Goal: Navigation & Orientation: Understand site structure

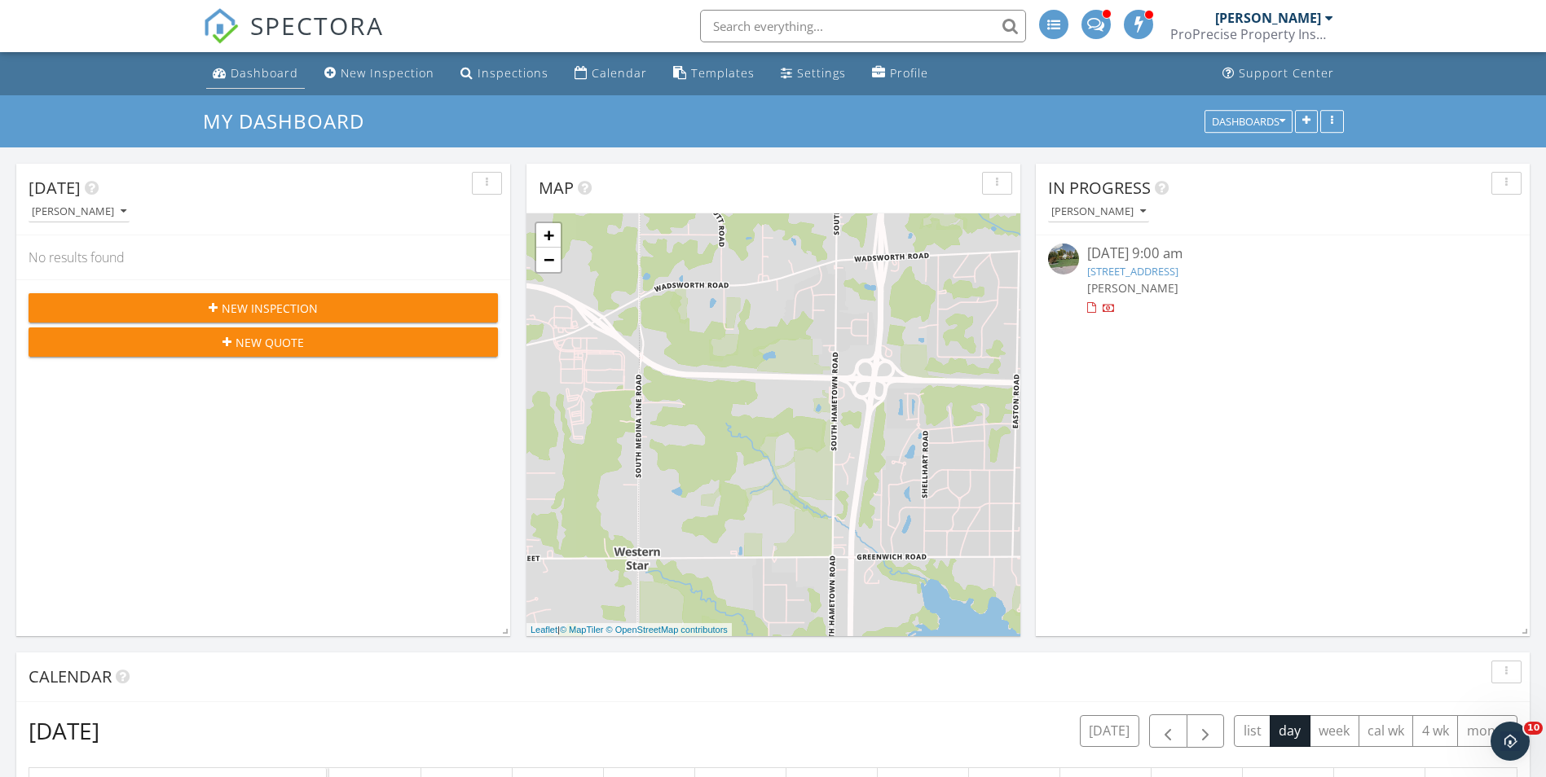
scroll to position [1508, 1571]
click at [249, 78] on div "Dashboard" at bounding box center [265, 72] width 68 height 15
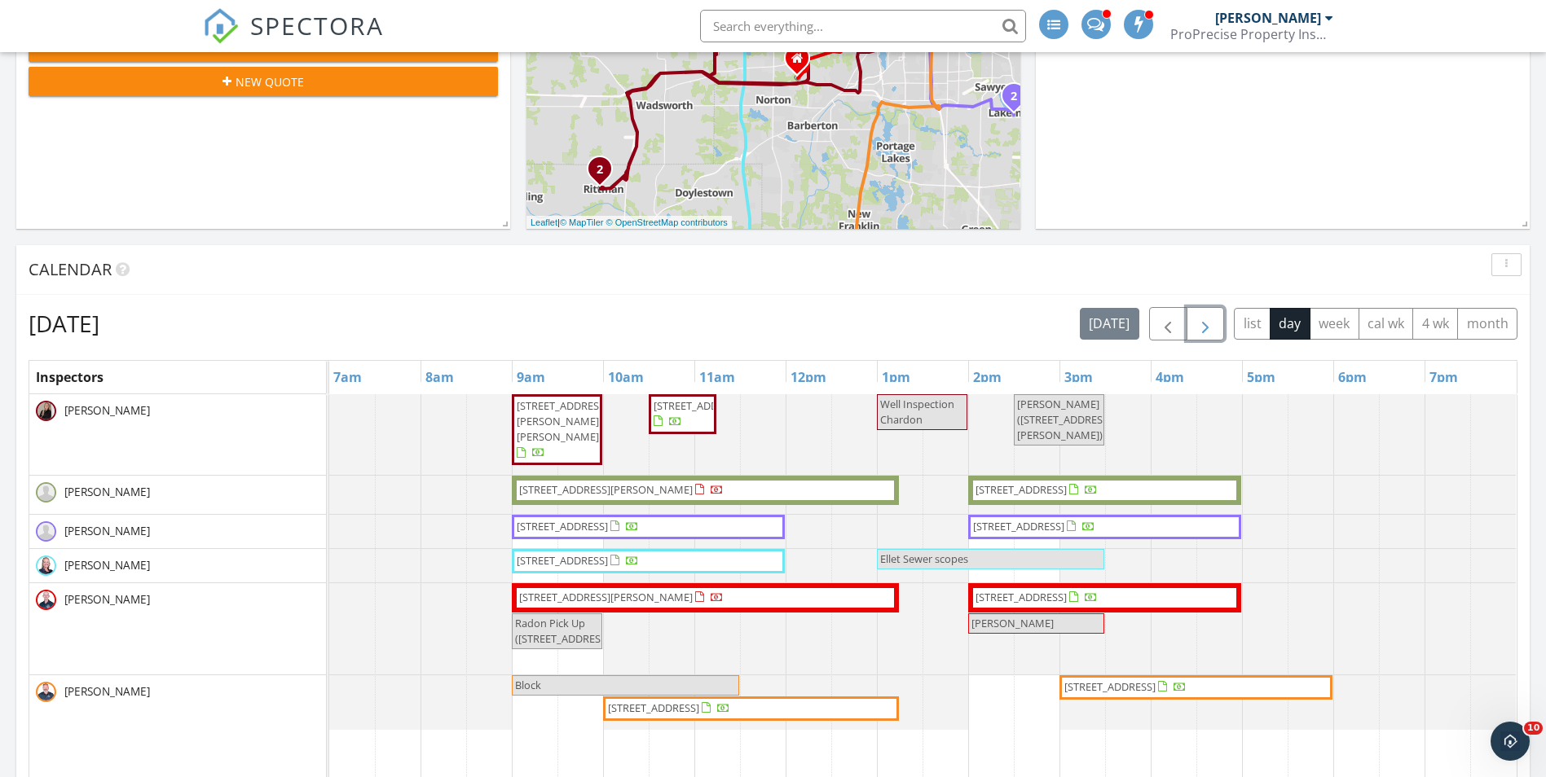
click at [1202, 324] on span "button" at bounding box center [1206, 325] width 20 height 20
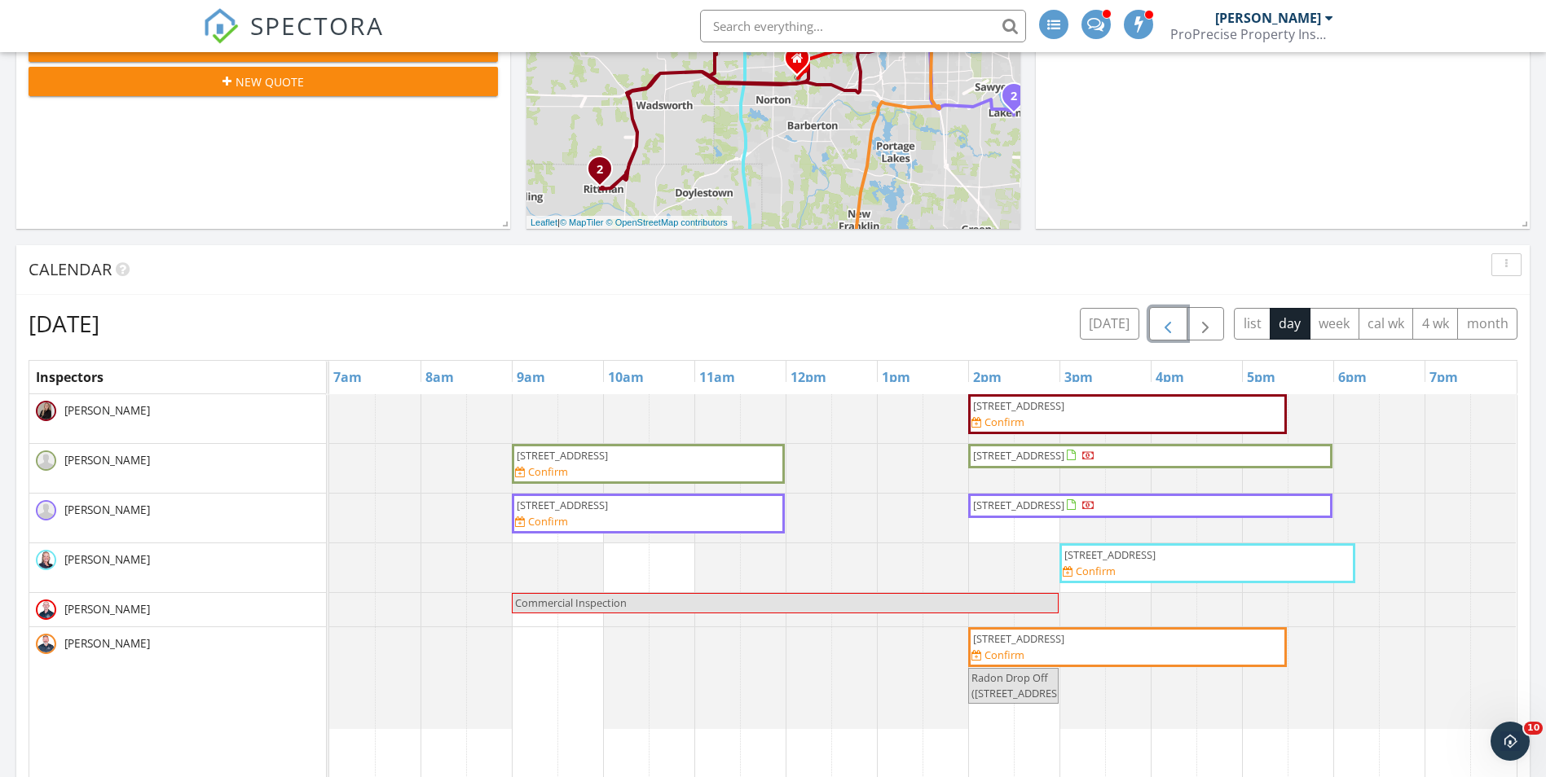
click at [1175, 323] on span "button" at bounding box center [1168, 325] width 20 height 20
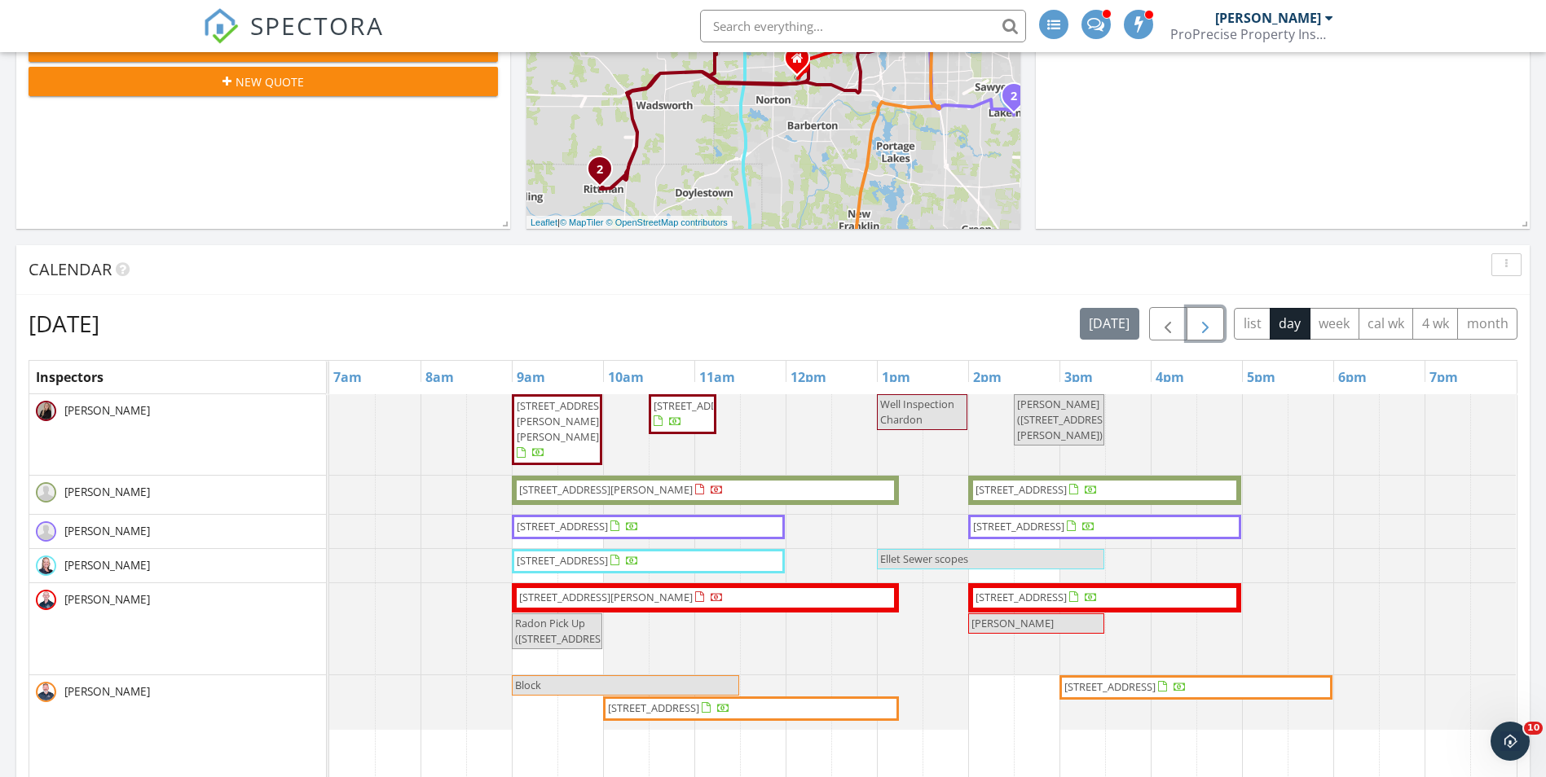
click at [1213, 328] on span "button" at bounding box center [1206, 325] width 20 height 20
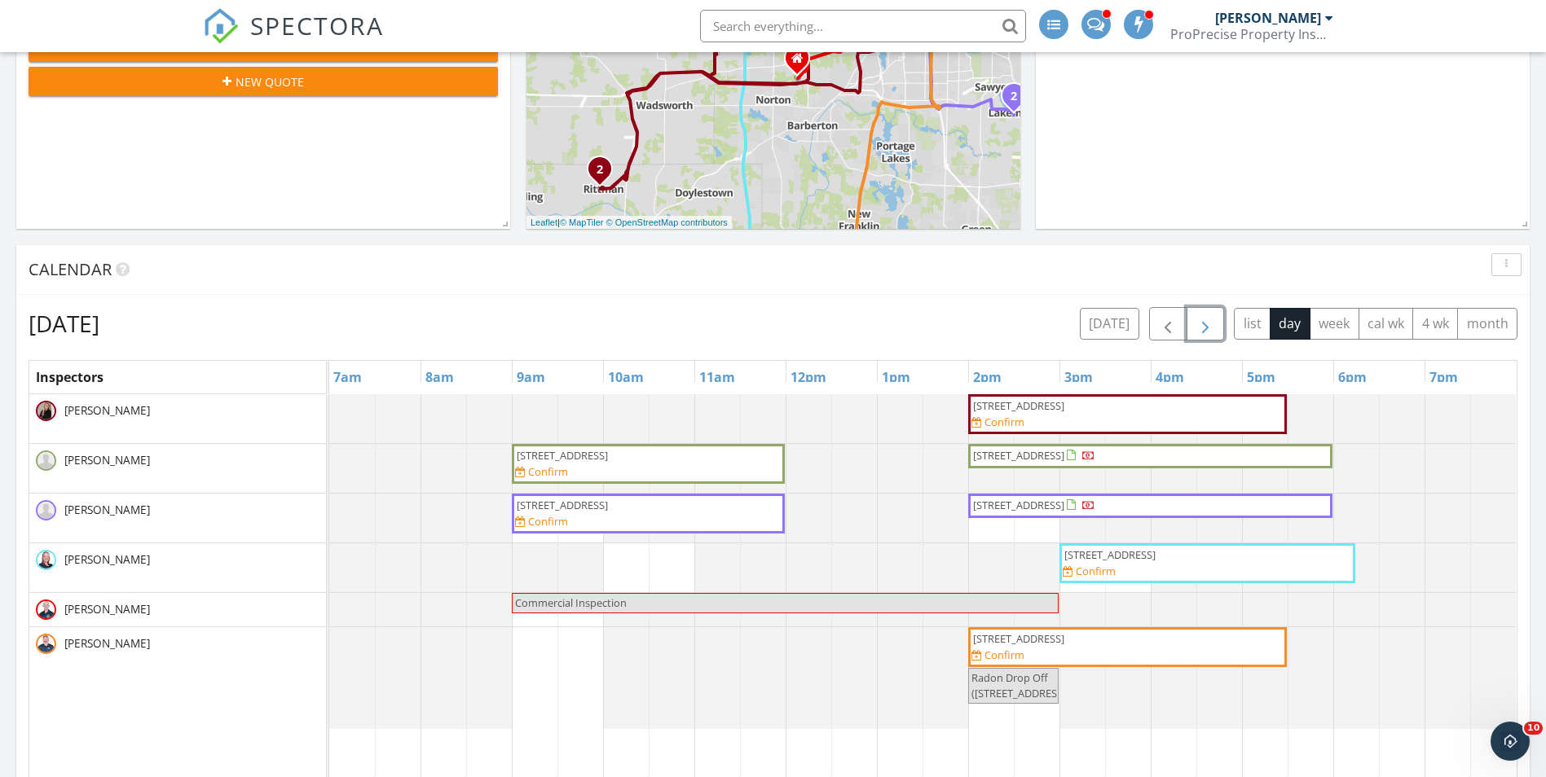
click at [1196, 319] on span "button" at bounding box center [1206, 325] width 20 height 20
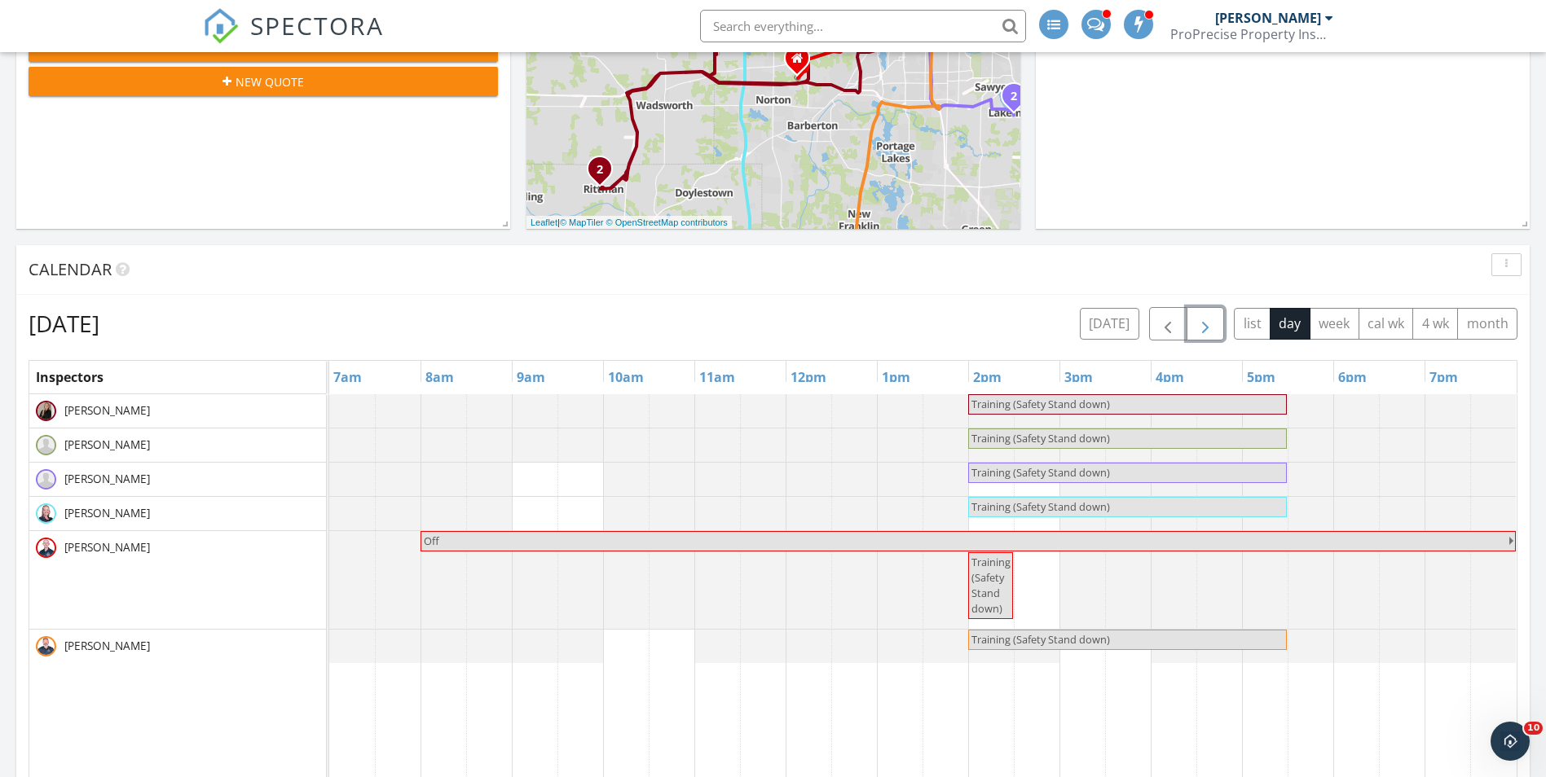
click at [1196, 319] on span "button" at bounding box center [1206, 325] width 20 height 20
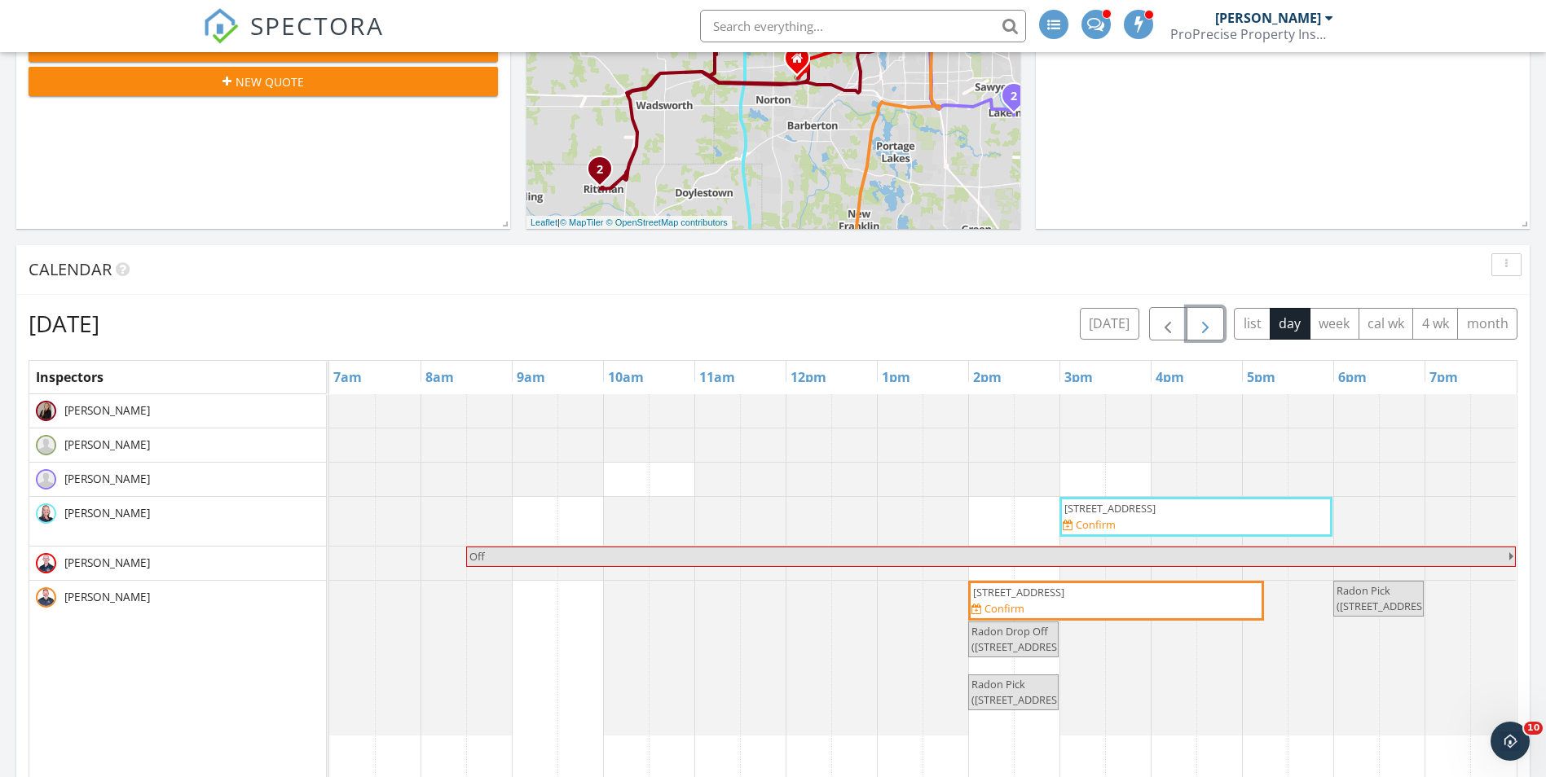
click at [1196, 319] on span "button" at bounding box center [1206, 325] width 20 height 20
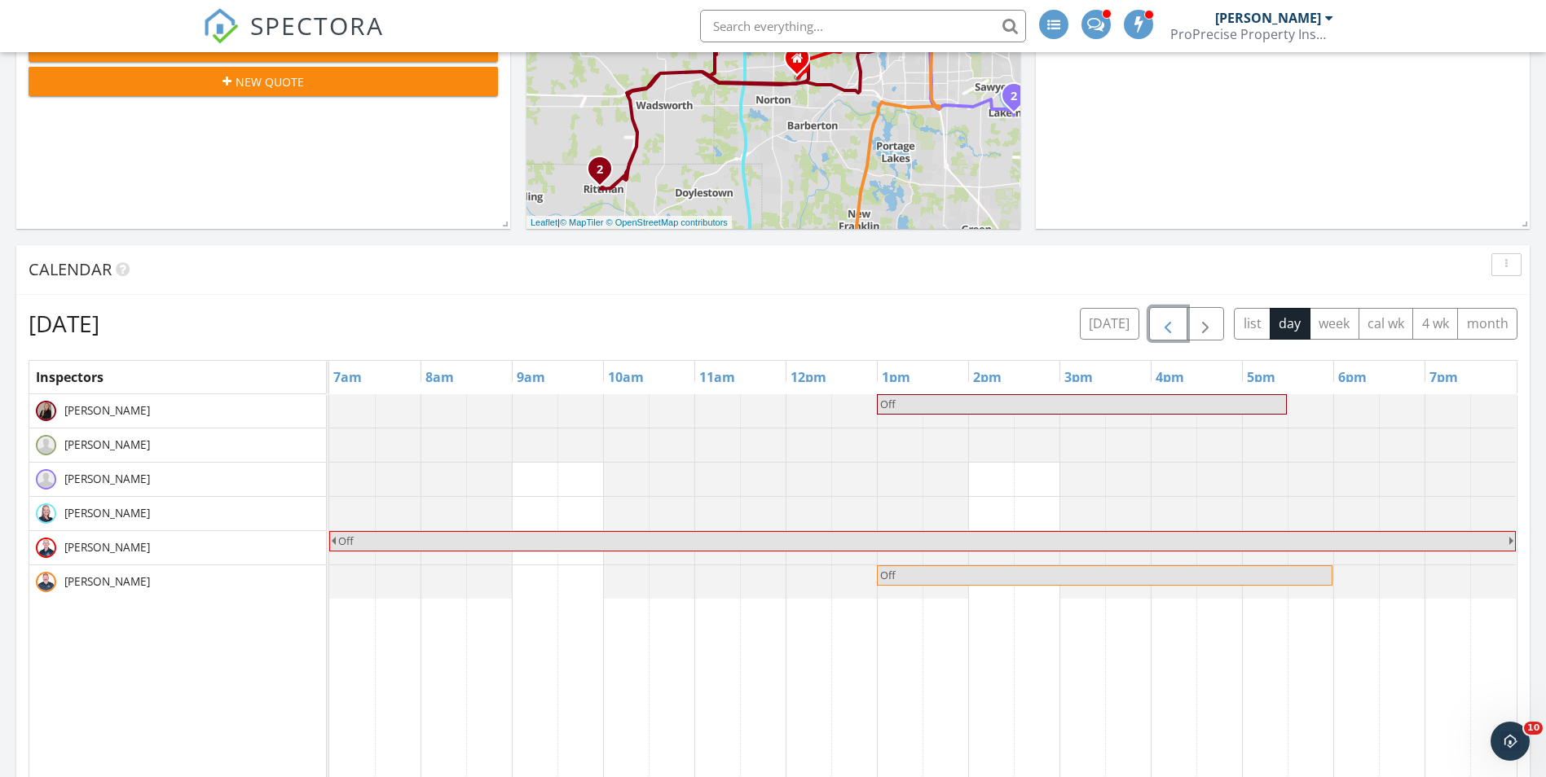
click at [1160, 318] on span "button" at bounding box center [1168, 325] width 20 height 20
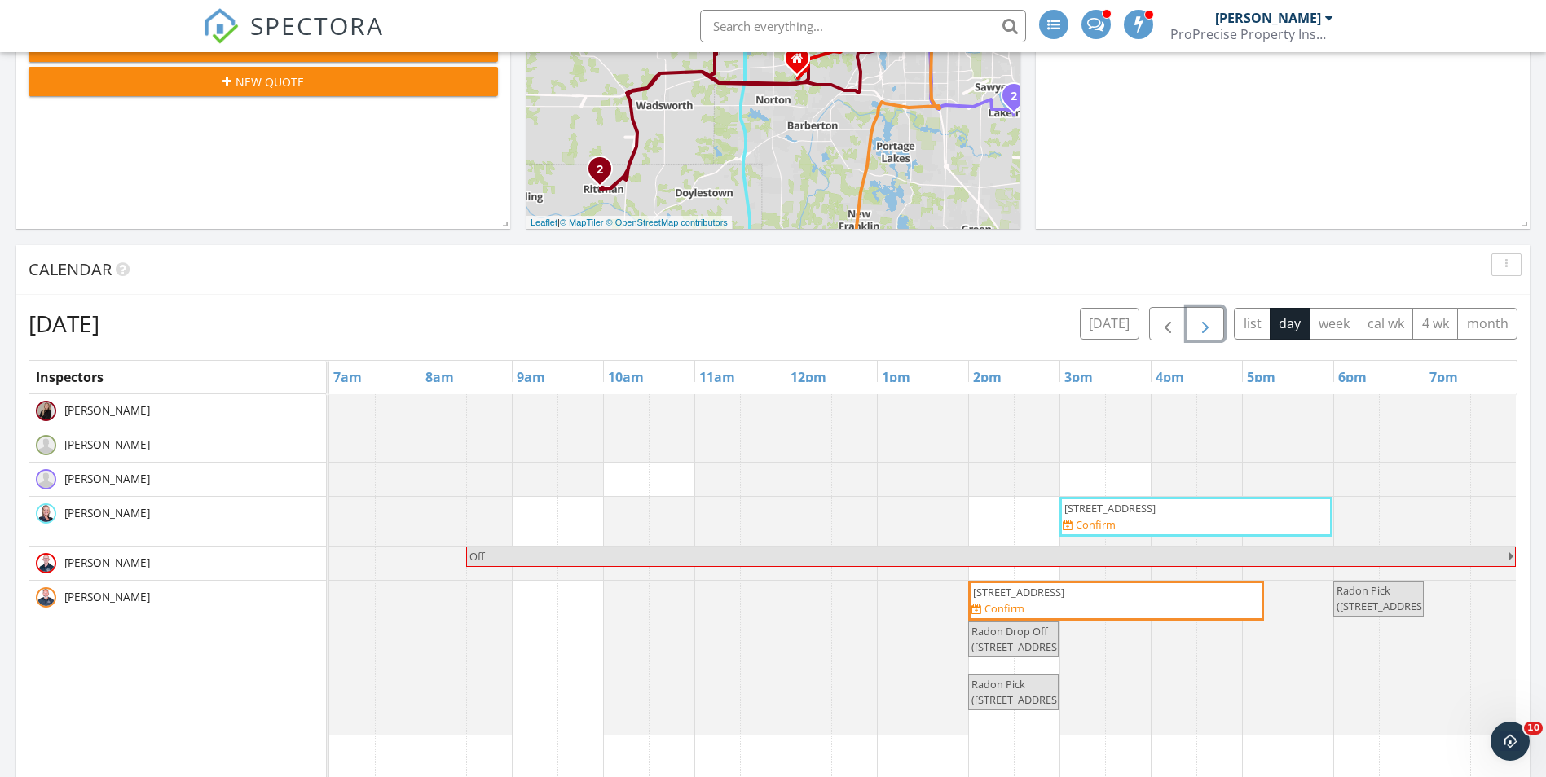
click at [1214, 326] on span "button" at bounding box center [1206, 325] width 20 height 20
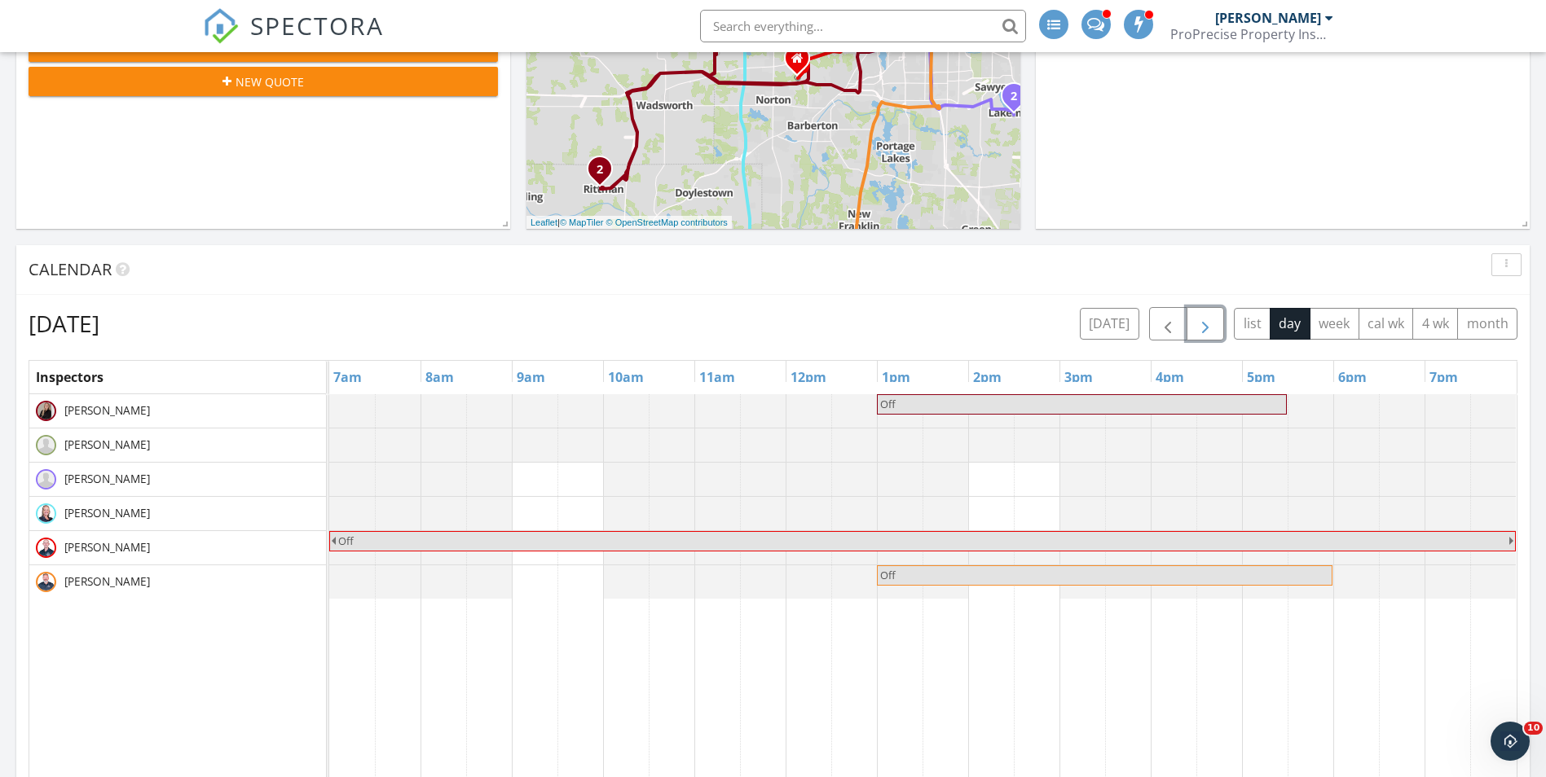
click at [1214, 326] on span "button" at bounding box center [1206, 325] width 20 height 20
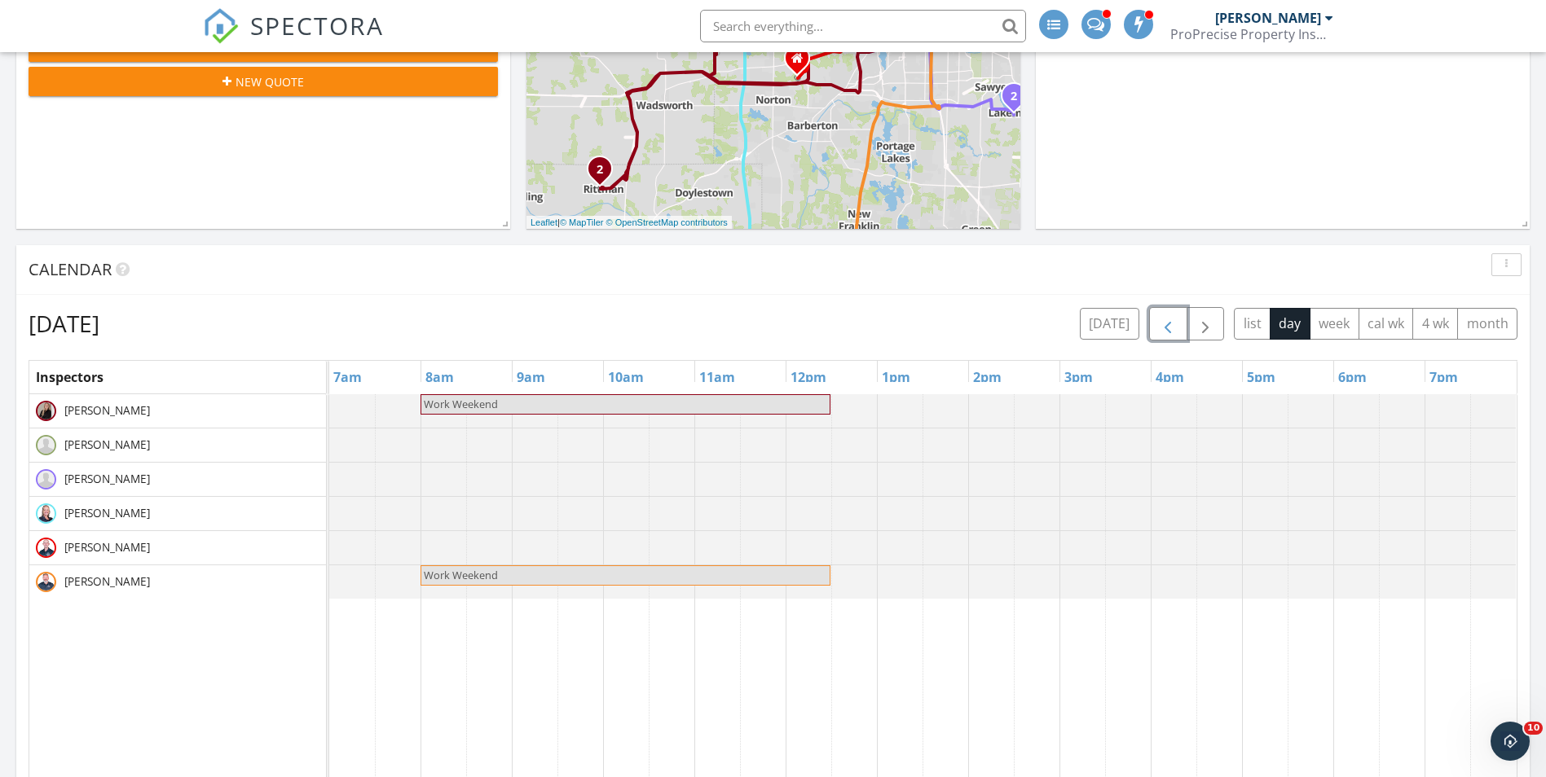
click at [1168, 332] on span "button" at bounding box center [1168, 325] width 20 height 20
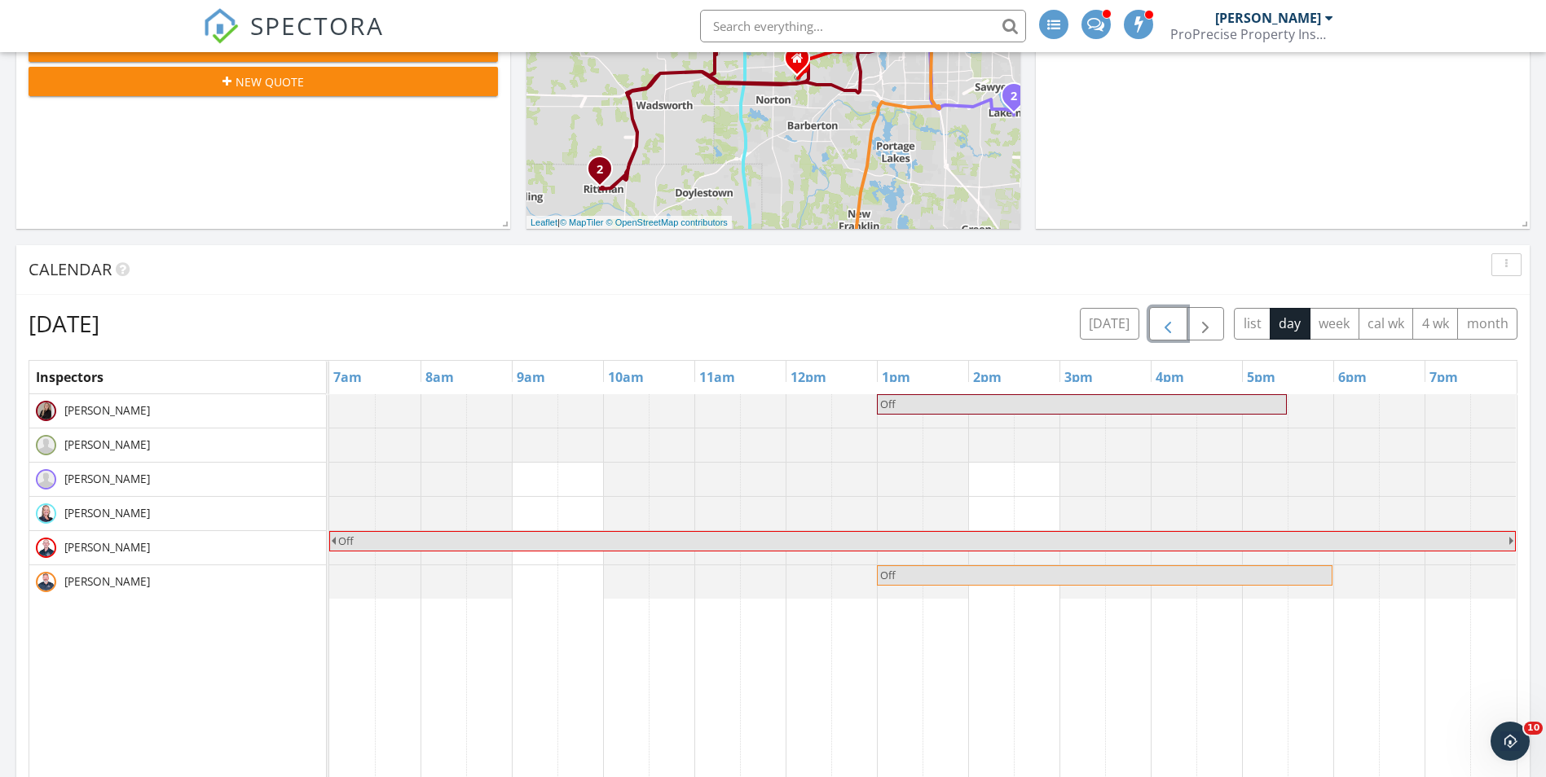
click at [1168, 332] on span "button" at bounding box center [1168, 325] width 20 height 20
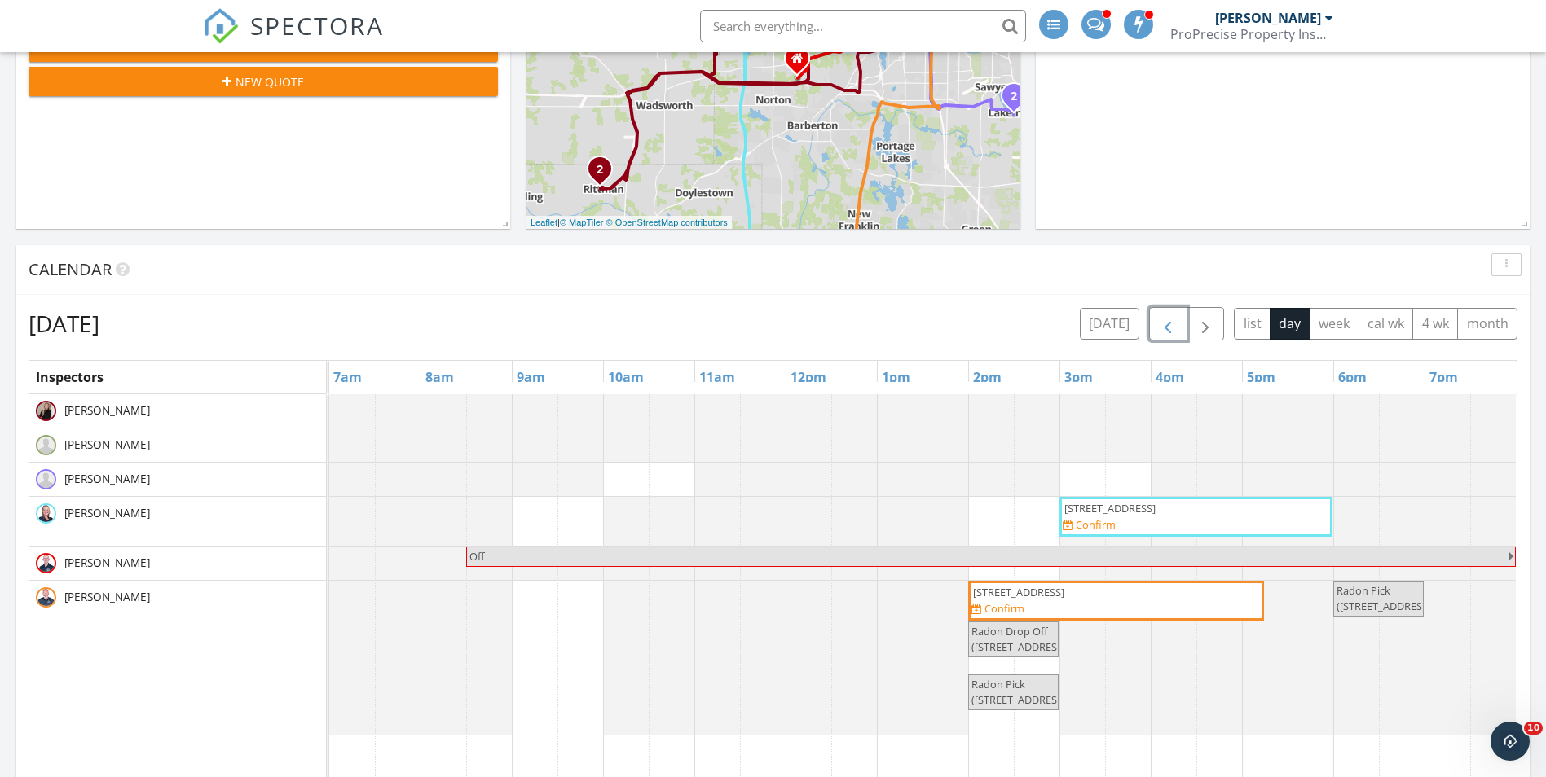
click at [1180, 318] on button "button" at bounding box center [1168, 323] width 38 height 33
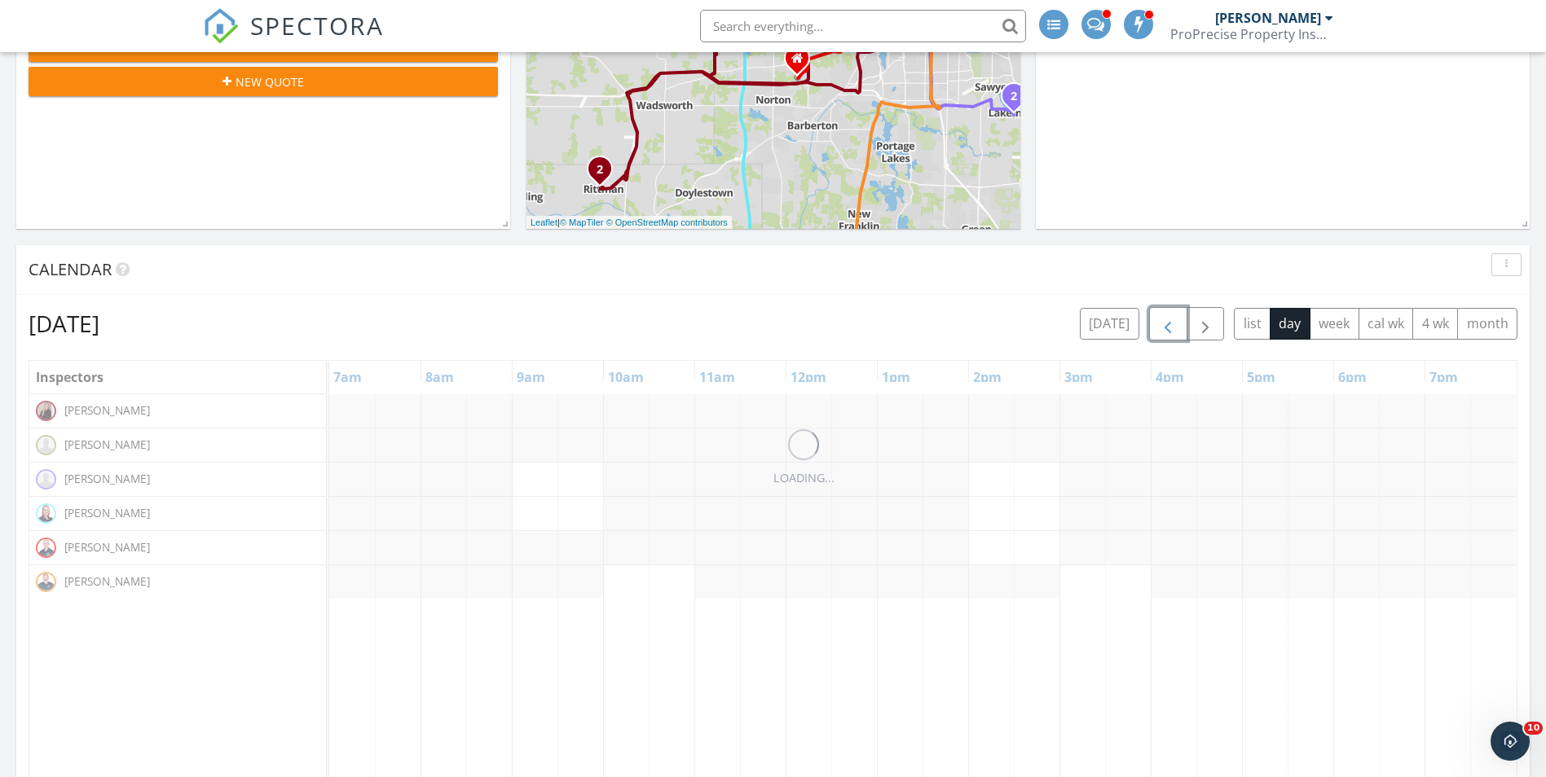
click at [1178, 319] on button "button" at bounding box center [1168, 323] width 38 height 33
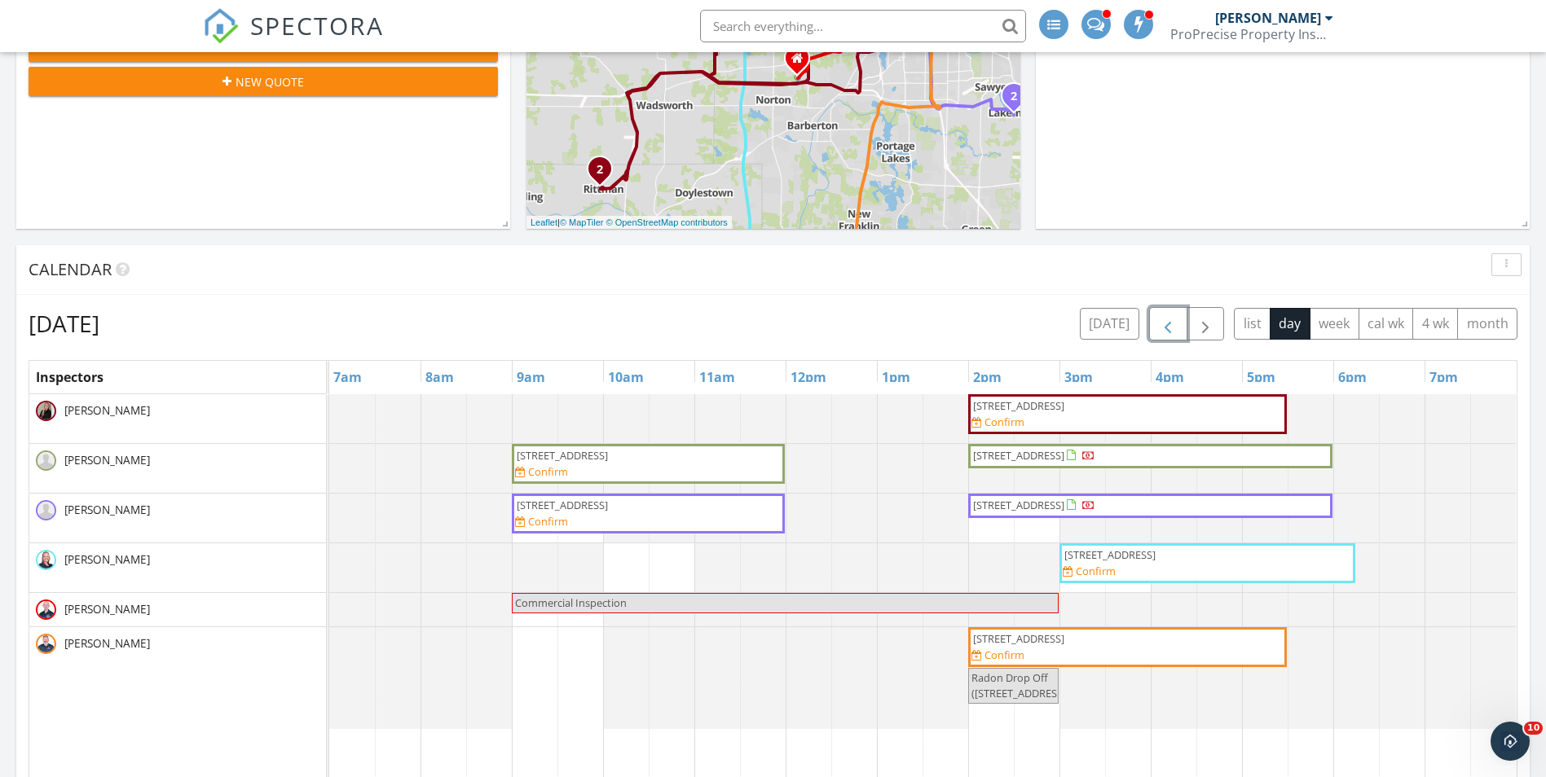
click at [1178, 325] on button "button" at bounding box center [1168, 323] width 38 height 33
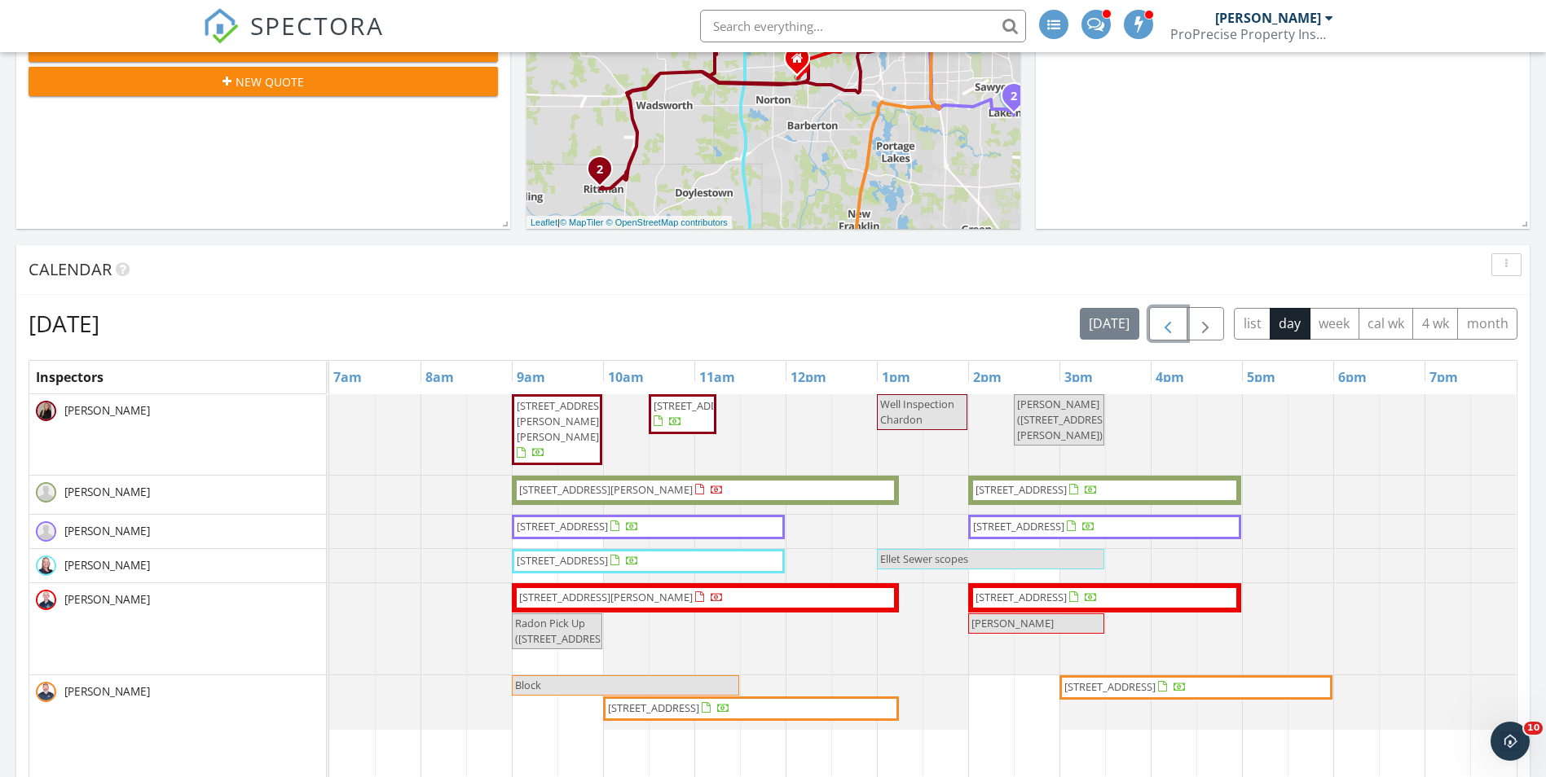
click at [1178, 325] on button "button" at bounding box center [1168, 323] width 38 height 33
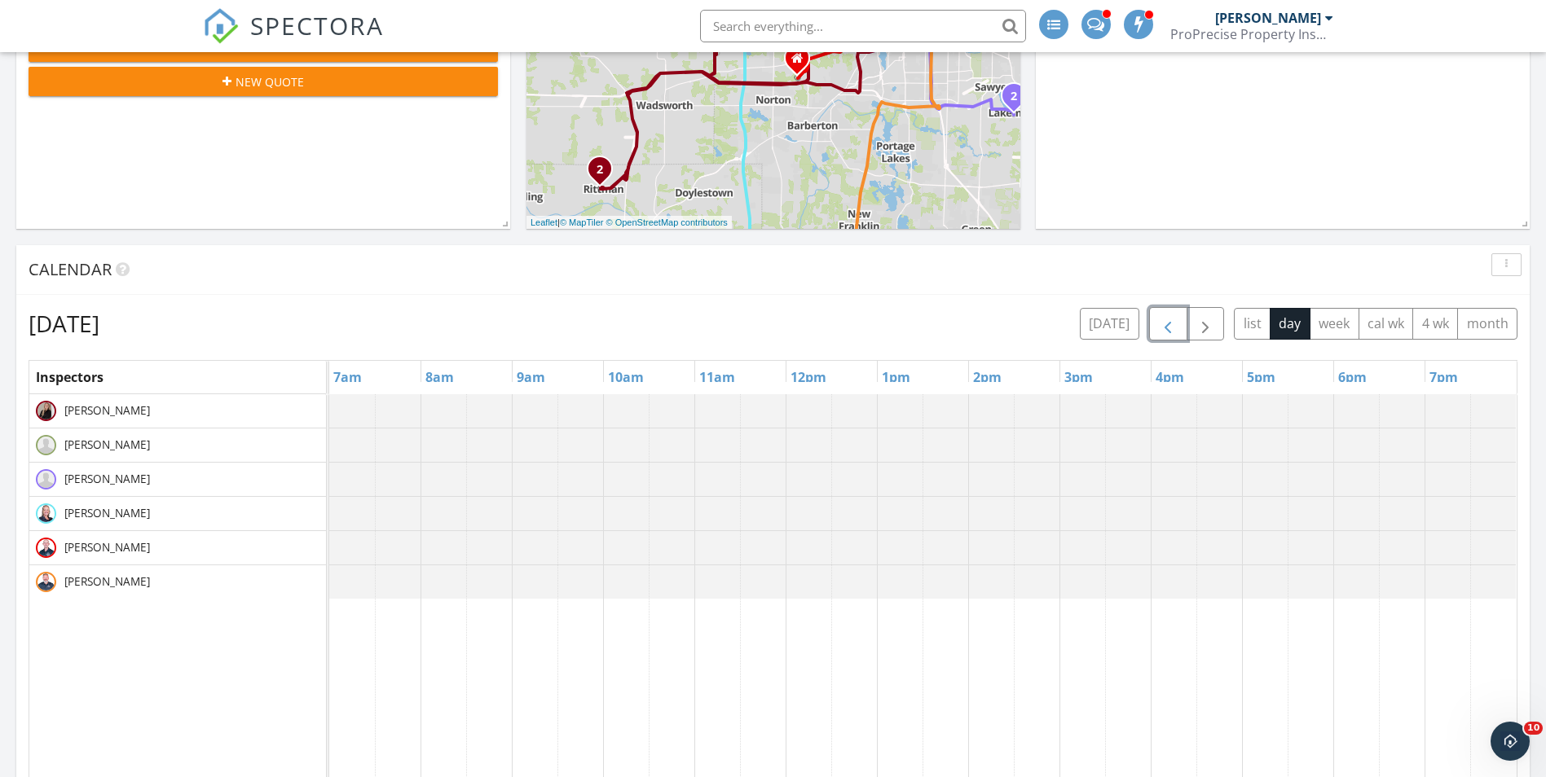
click at [1178, 325] on button "button" at bounding box center [1168, 323] width 38 height 33
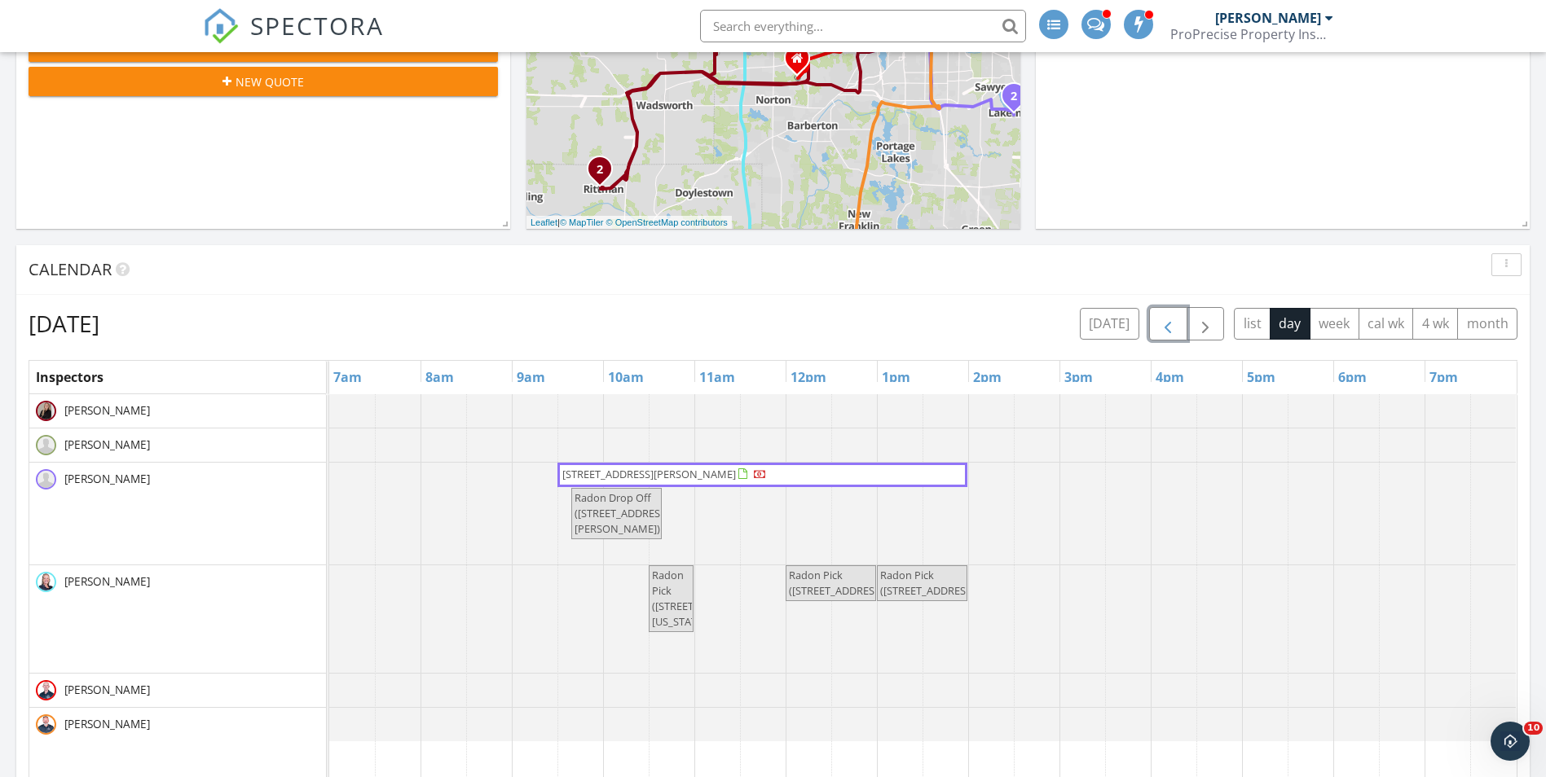
click at [1178, 325] on button "button" at bounding box center [1168, 323] width 38 height 33
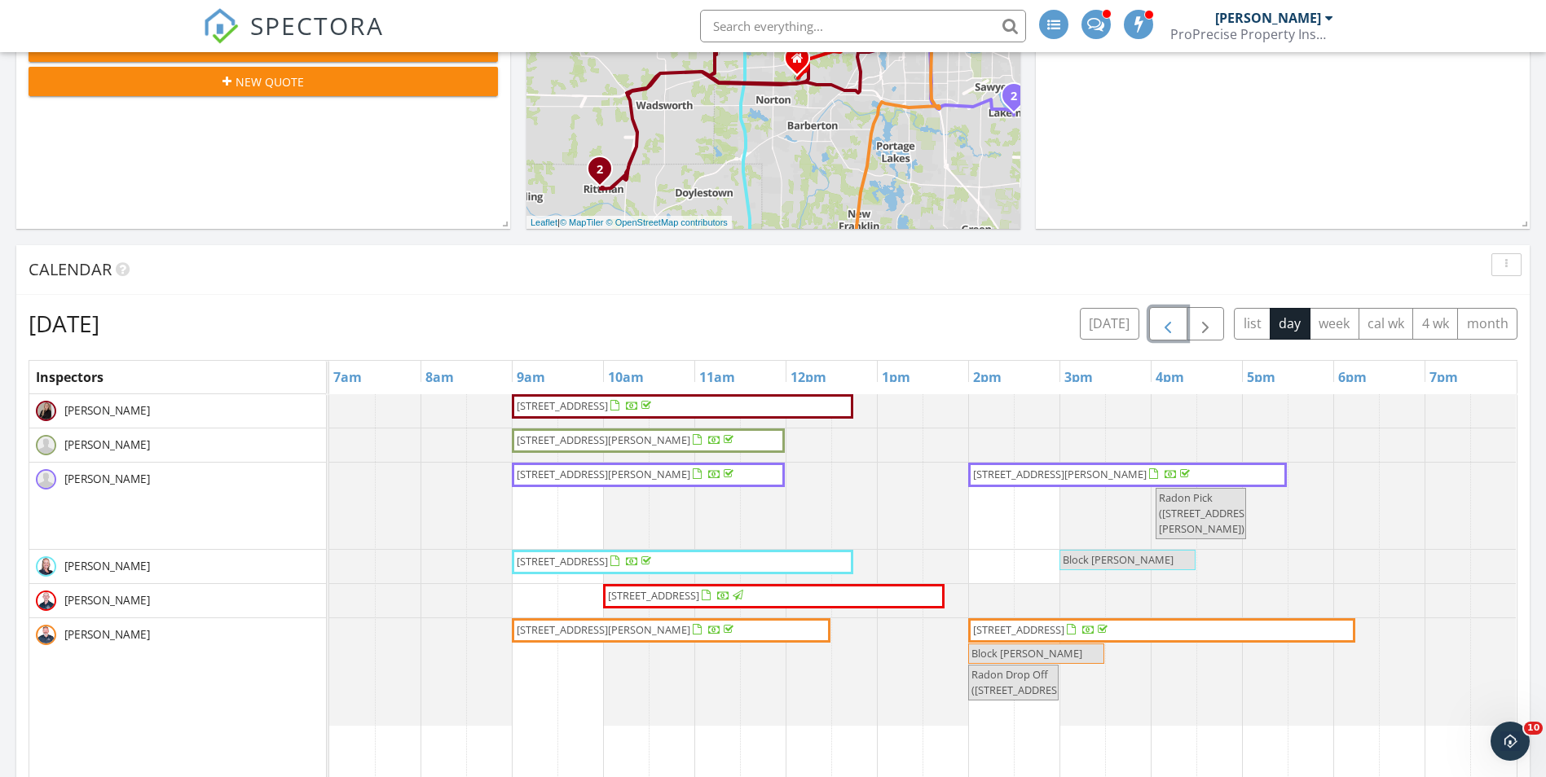
click at [1178, 325] on button "button" at bounding box center [1168, 323] width 38 height 33
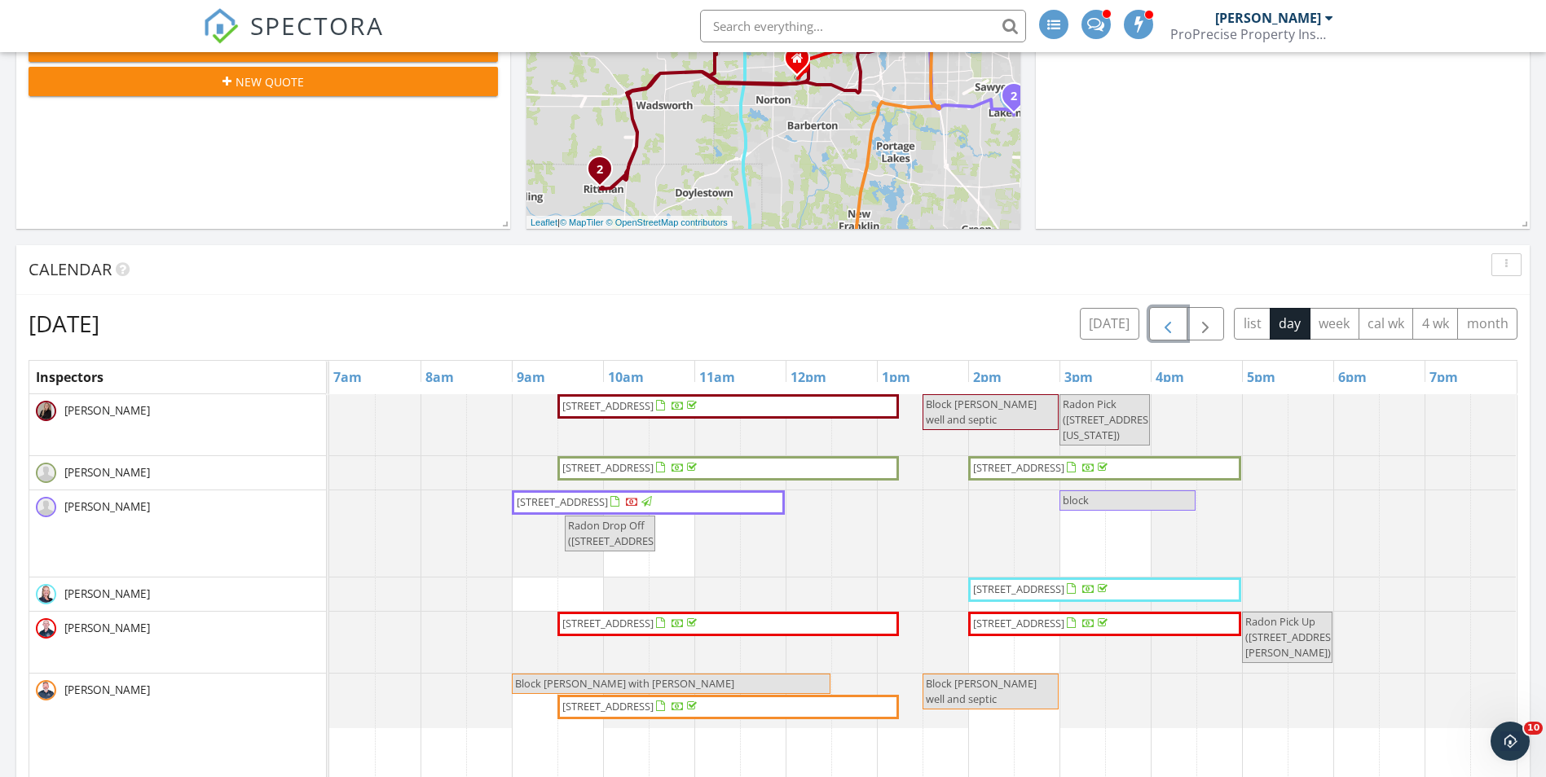
click at [1178, 325] on button "button" at bounding box center [1168, 323] width 38 height 33
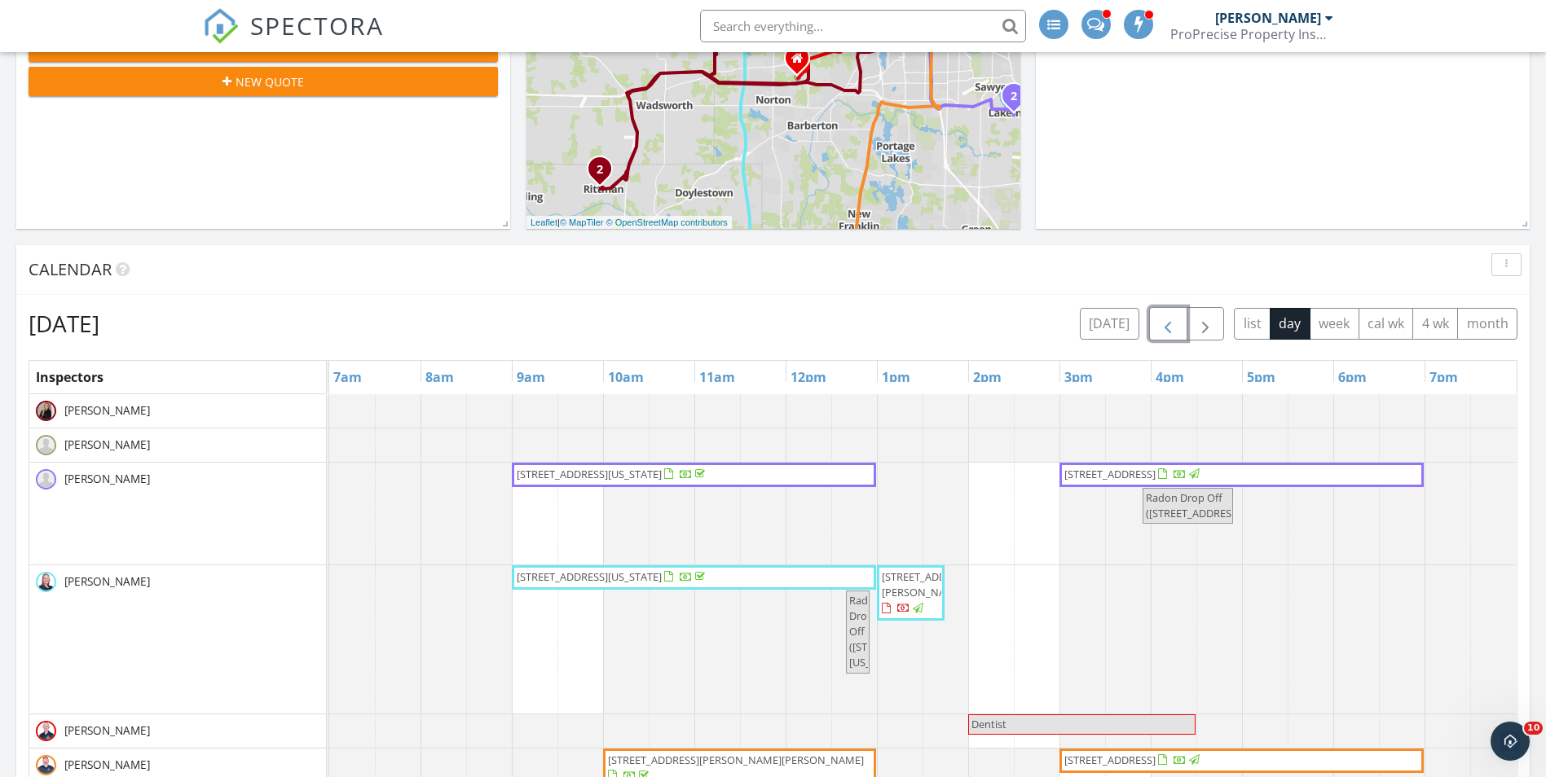
click at [1178, 325] on button "button" at bounding box center [1168, 323] width 38 height 33
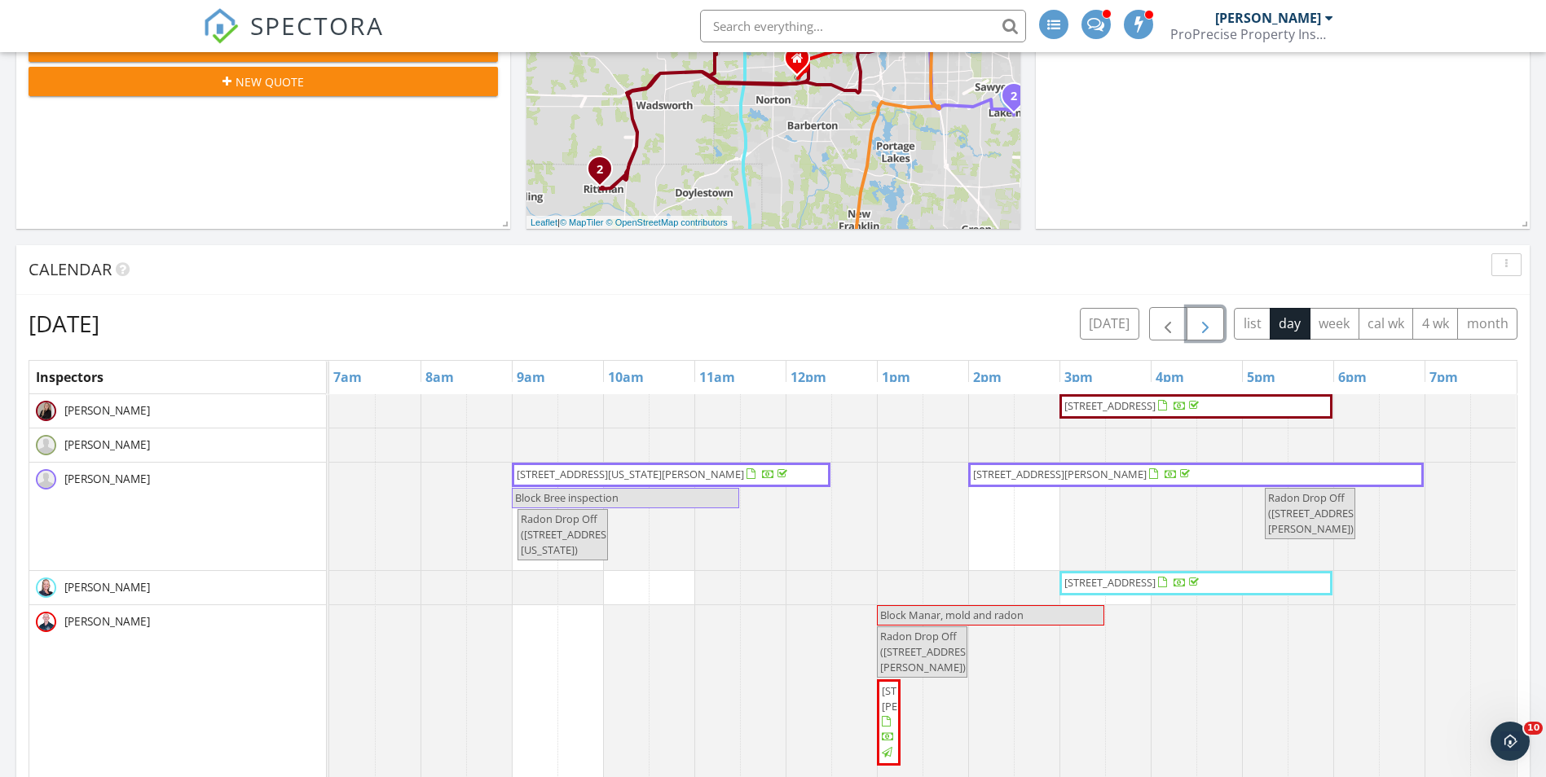
click at [1192, 317] on button "button" at bounding box center [1206, 323] width 38 height 33
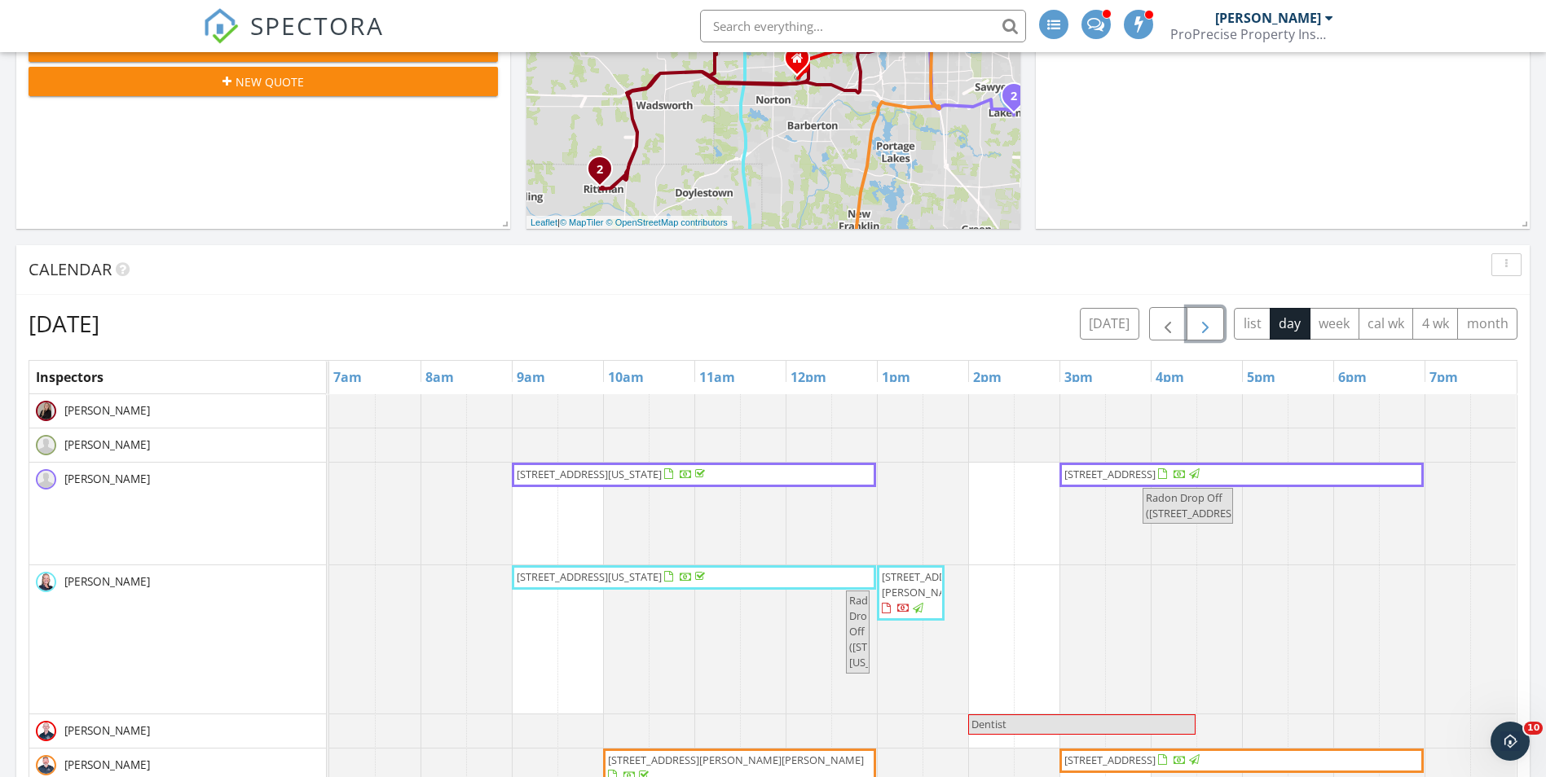
click at [1192, 317] on button "button" at bounding box center [1206, 323] width 38 height 33
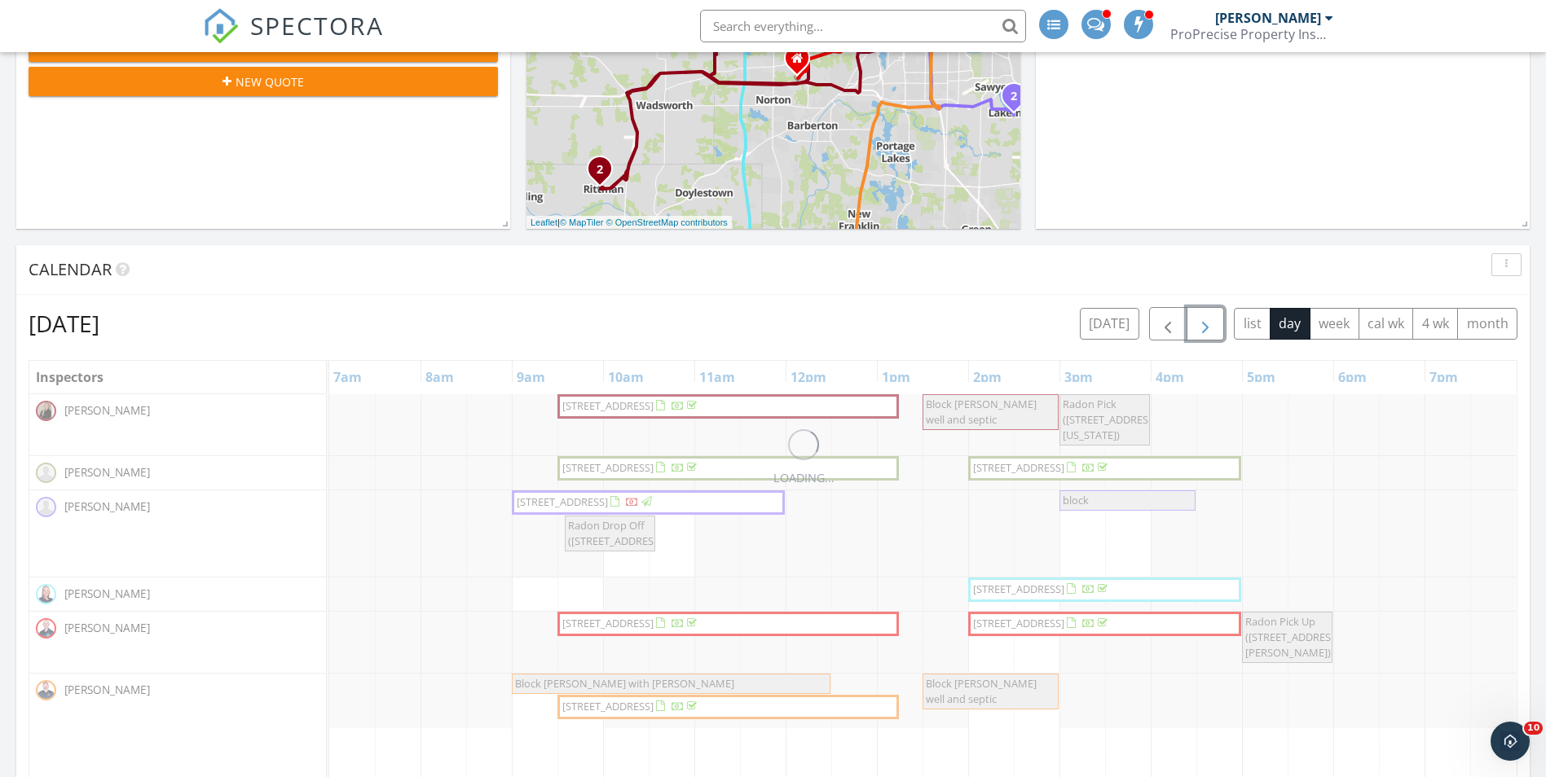
click at [1192, 317] on button "button" at bounding box center [1206, 323] width 38 height 33
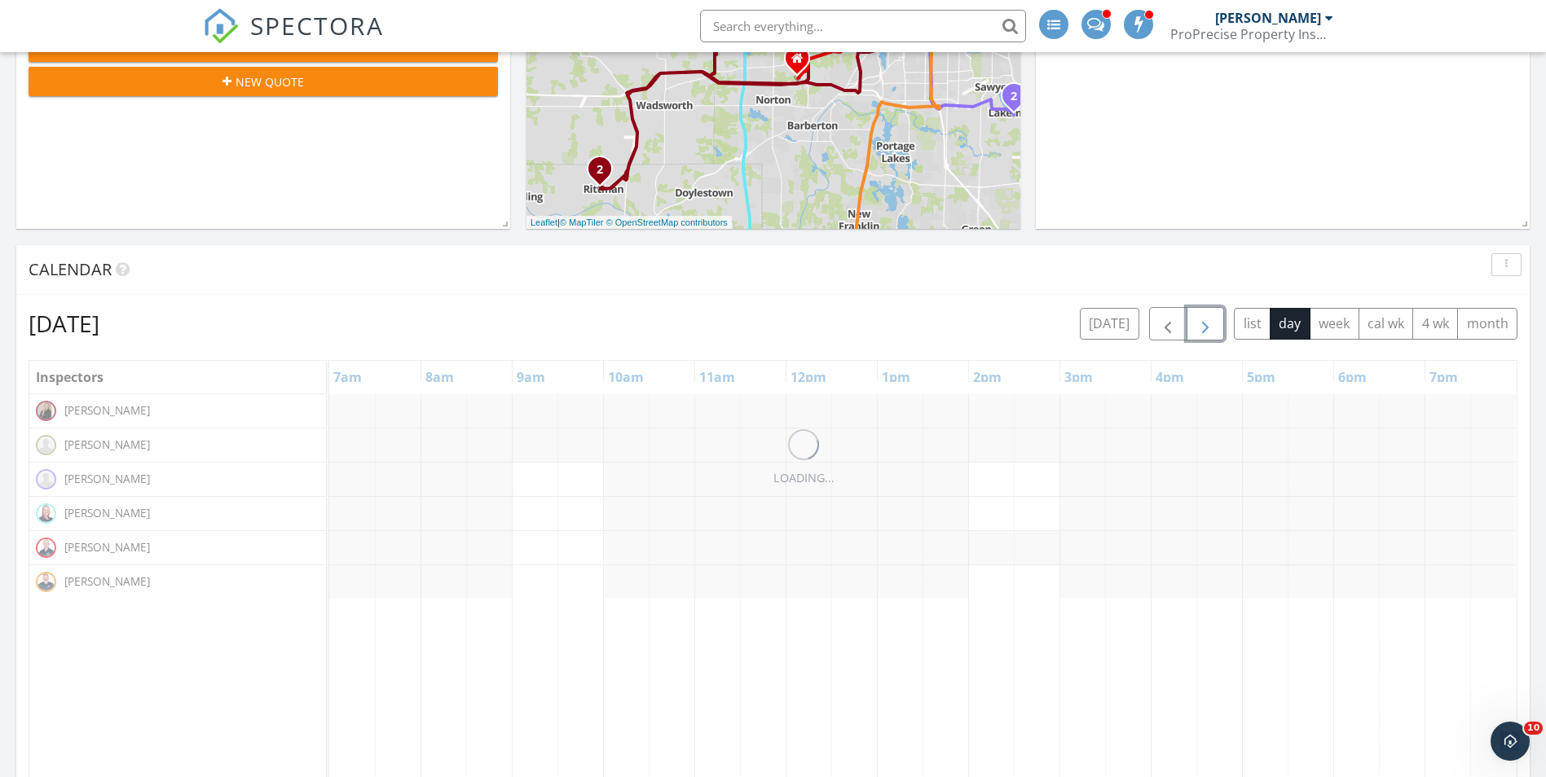
click at [1192, 317] on button "button" at bounding box center [1206, 323] width 38 height 33
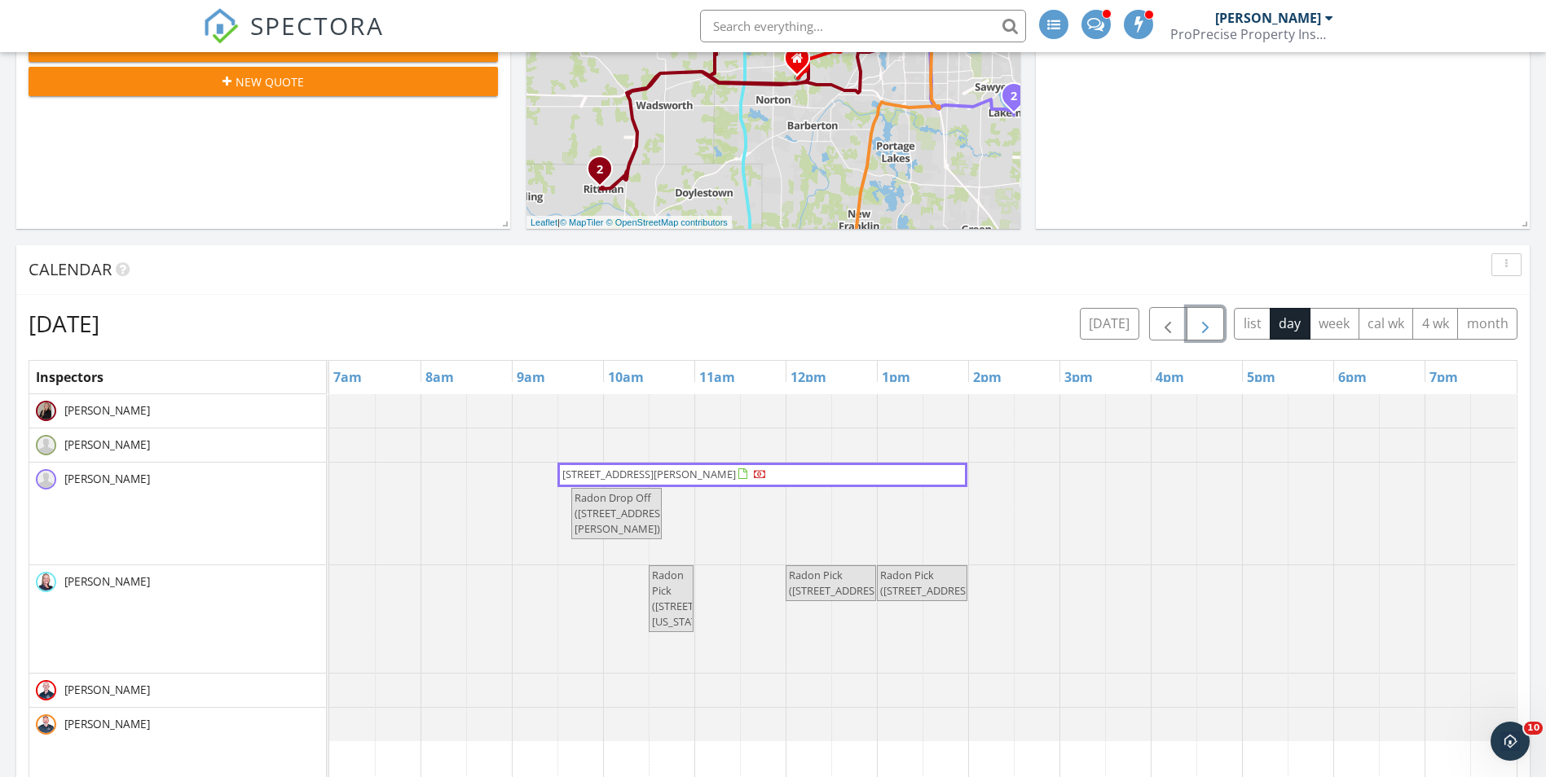
click at [1192, 317] on button "button" at bounding box center [1206, 323] width 38 height 33
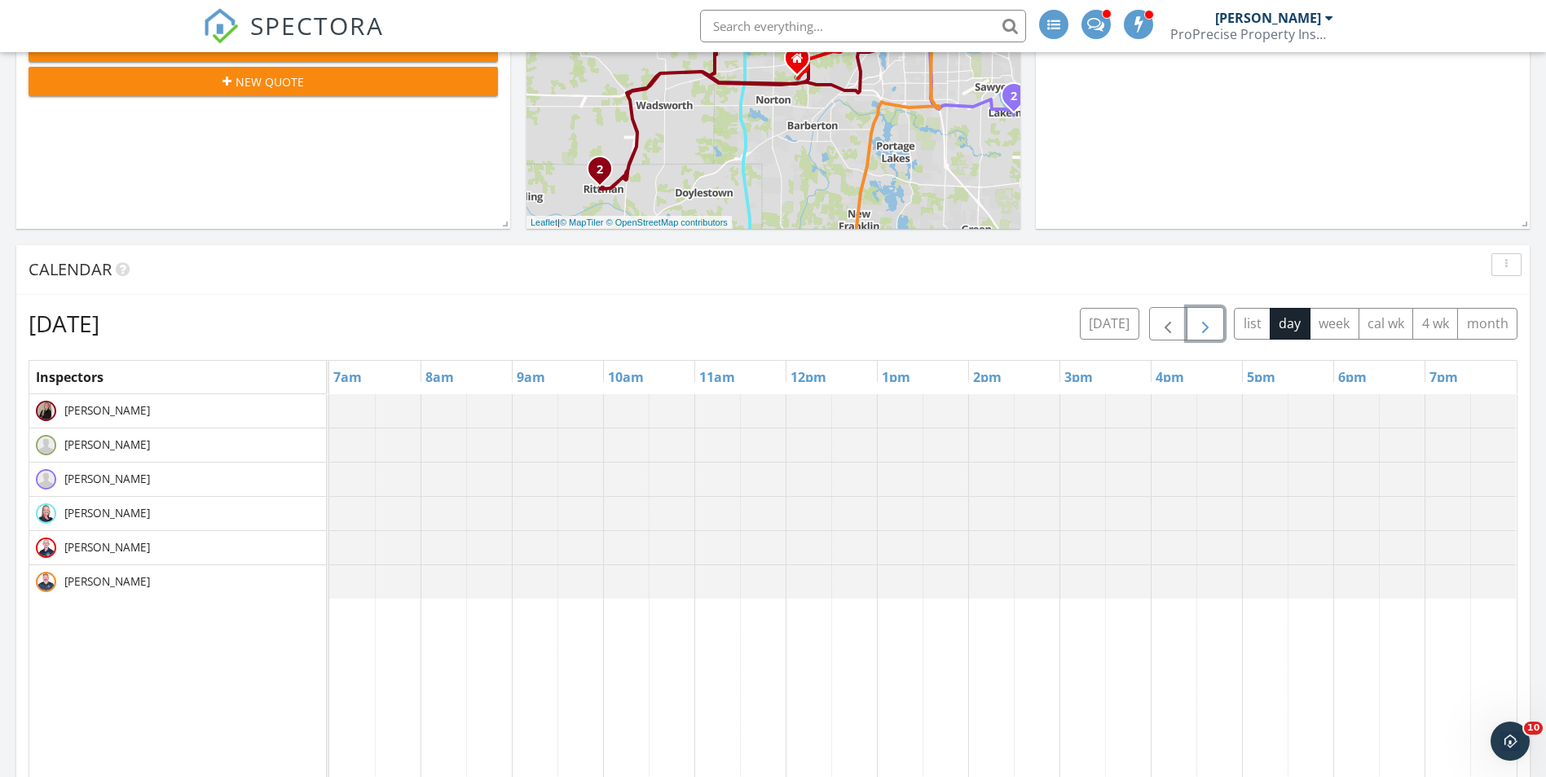
click at [1192, 317] on button "button" at bounding box center [1206, 323] width 38 height 33
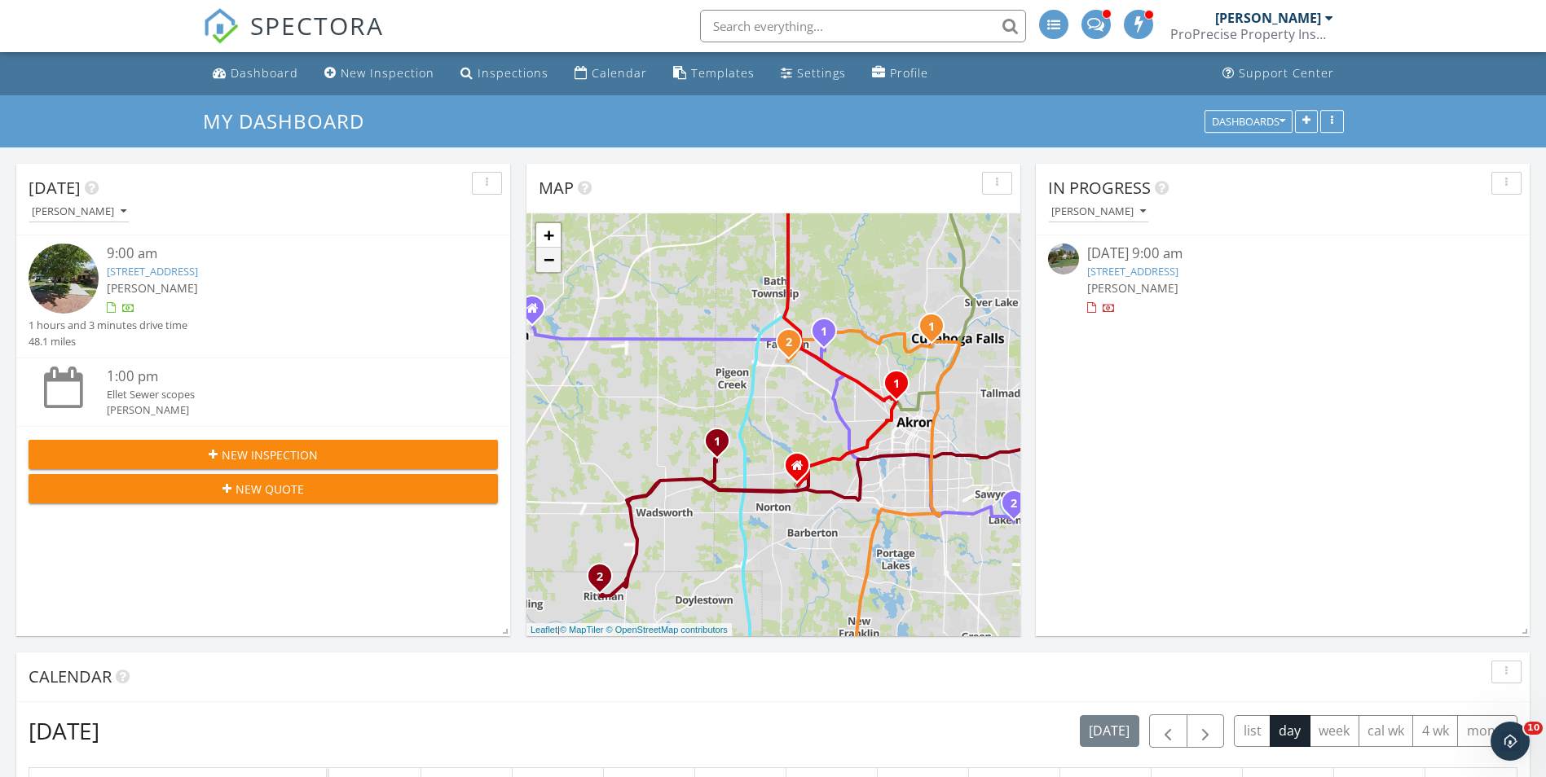
click at [548, 264] on link "−" at bounding box center [548, 260] width 24 height 24
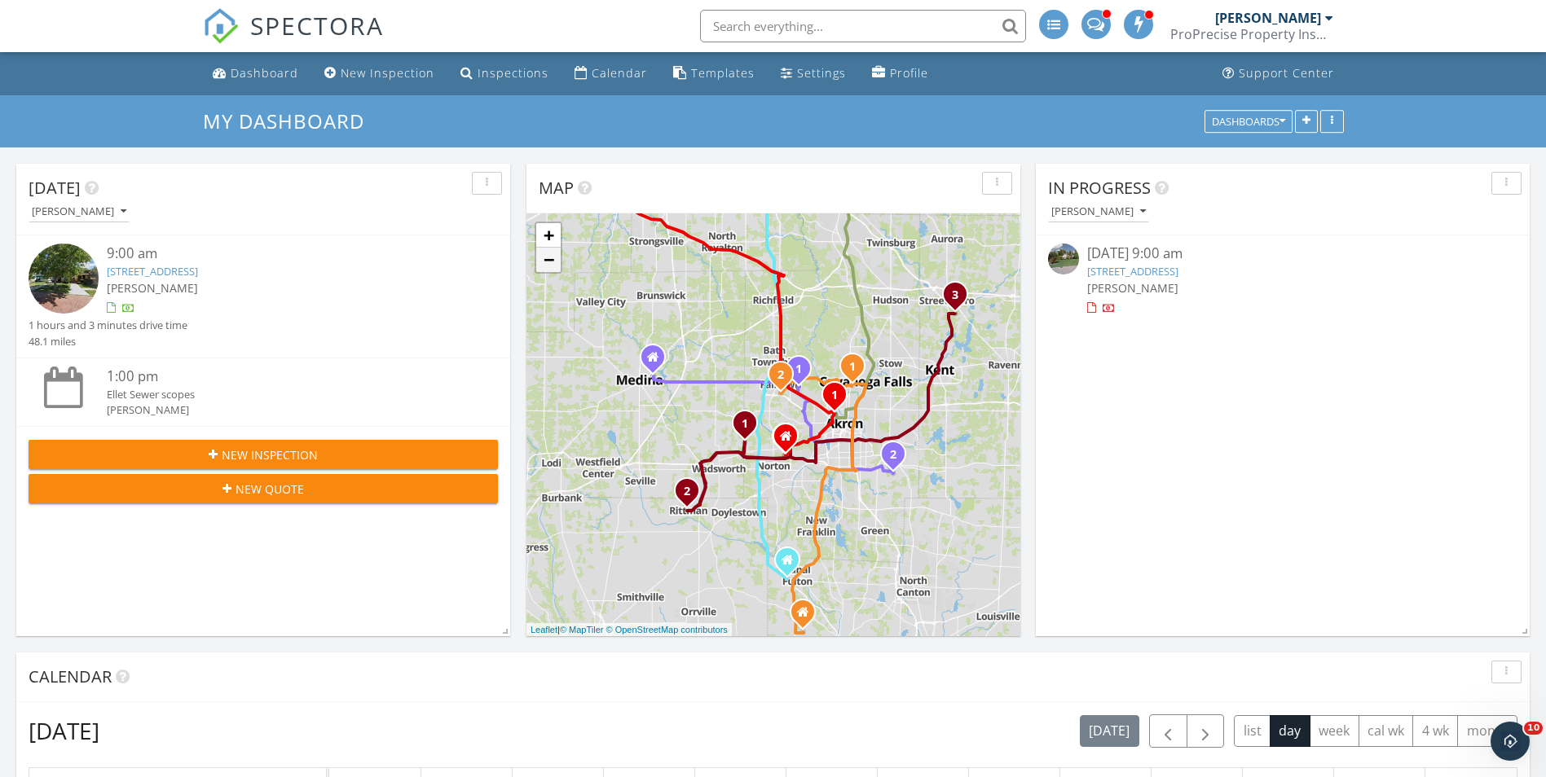
click at [548, 264] on link "−" at bounding box center [548, 260] width 24 height 24
